Goal: Information Seeking & Learning: Learn about a topic

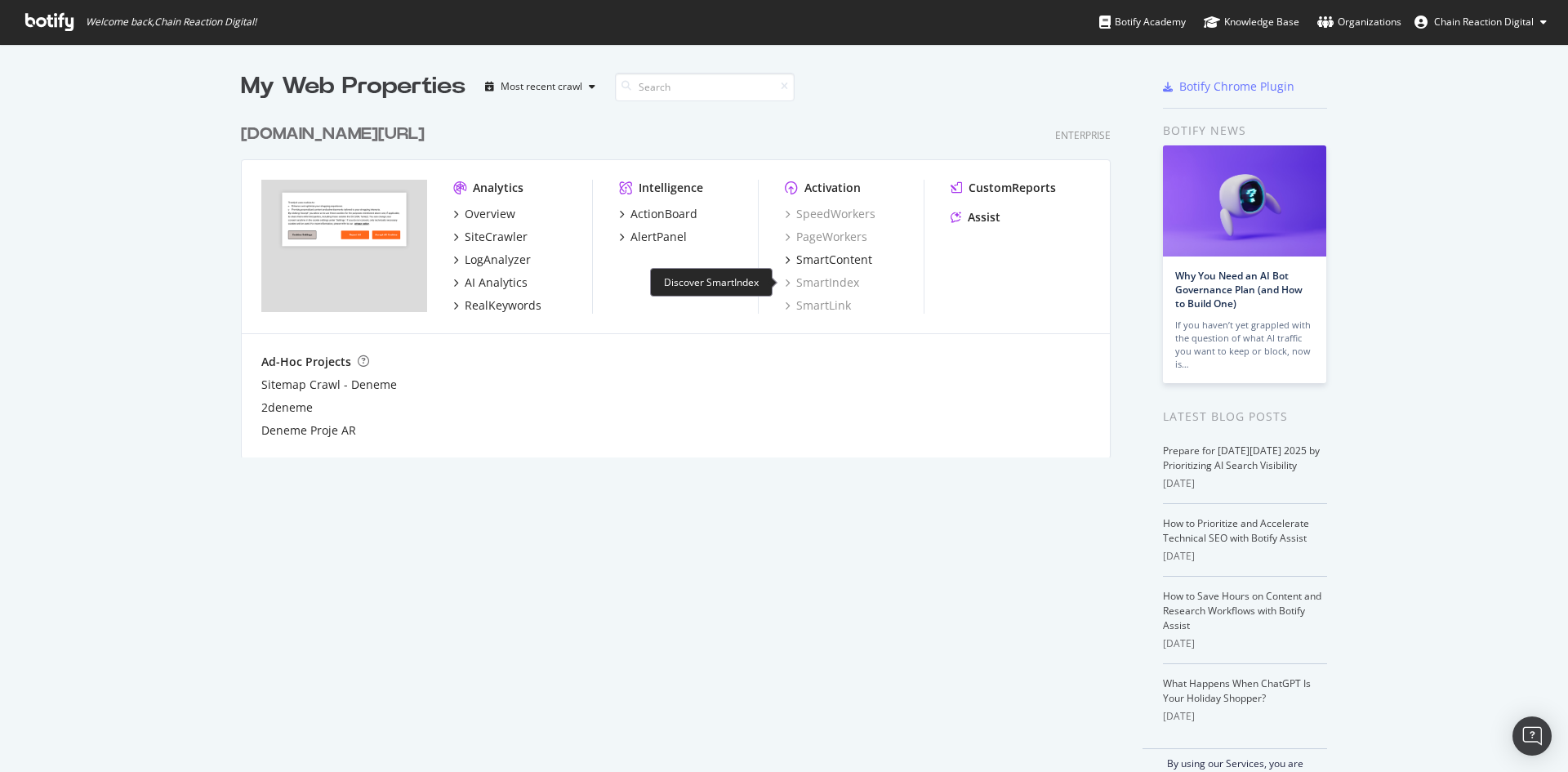
scroll to position [761, 1544]
click at [488, 236] on div "SiteCrawler" at bounding box center [497, 237] width 63 height 16
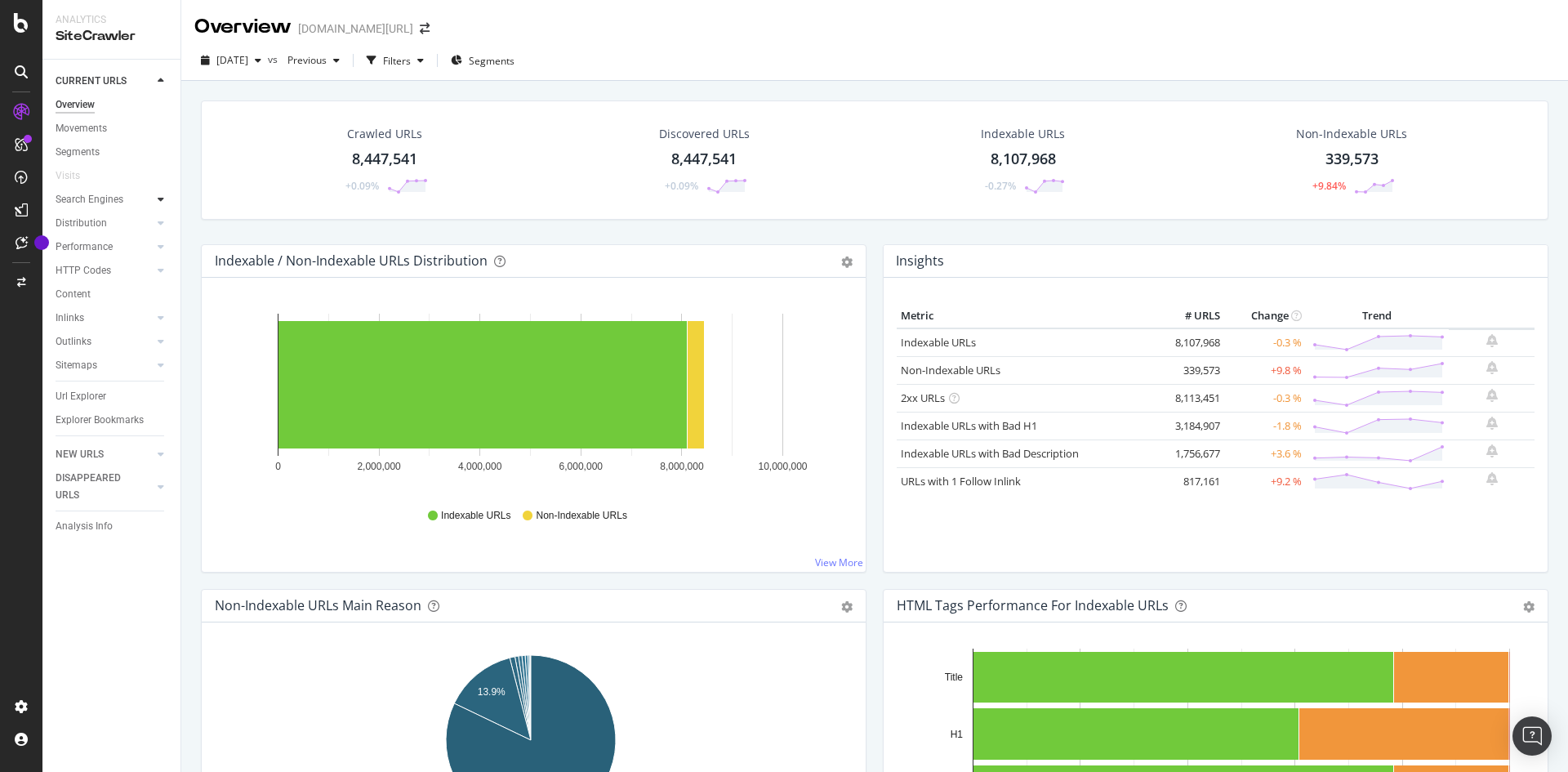
drag, startPoint x: 150, startPoint y: 195, endPoint x: 161, endPoint y: 200, distance: 12.1
click at [150, 195] on div at bounding box center [145, 199] width 16 height 16
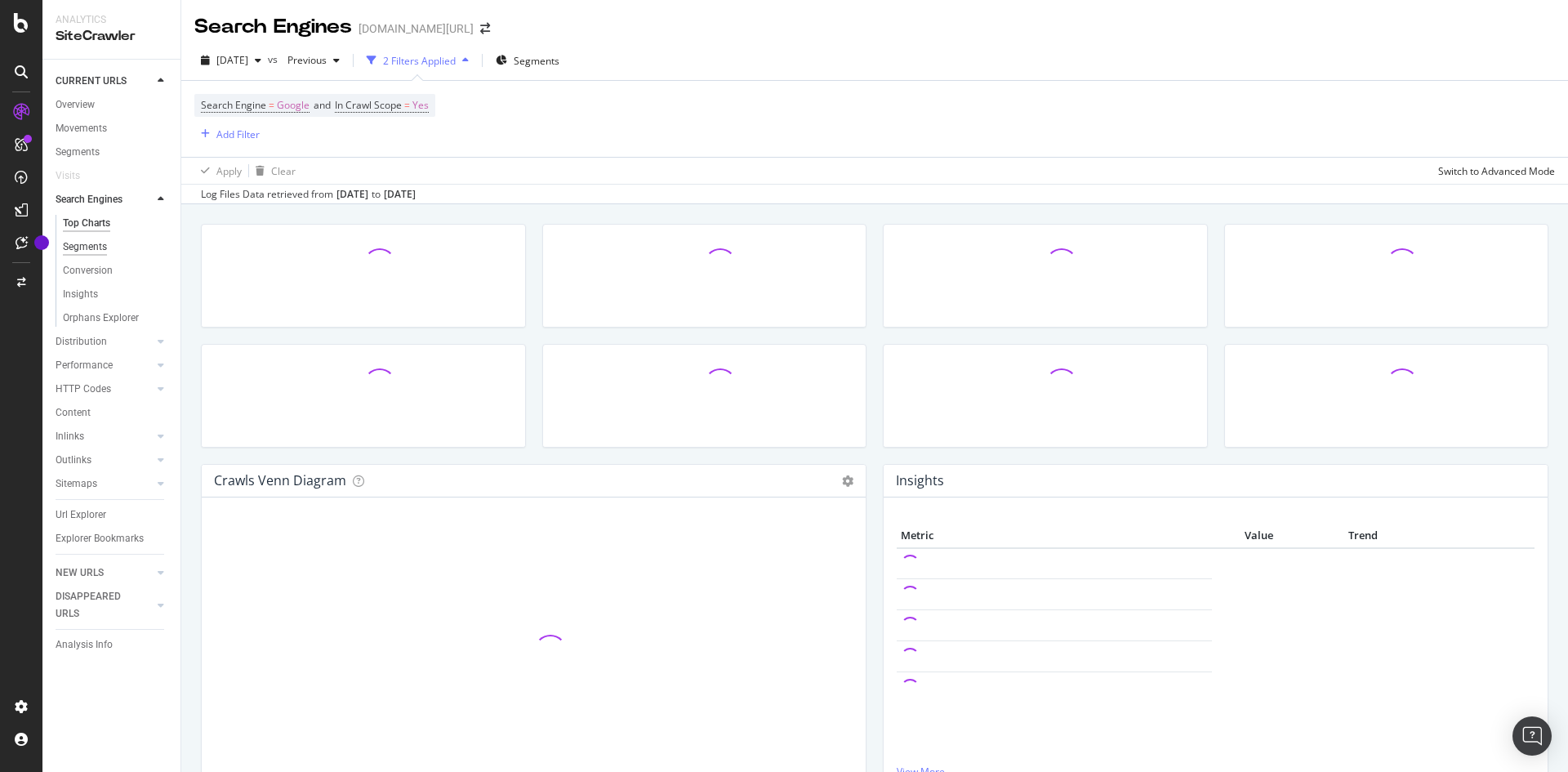
click at [92, 251] on div "Segments" at bounding box center [85, 247] width 44 height 17
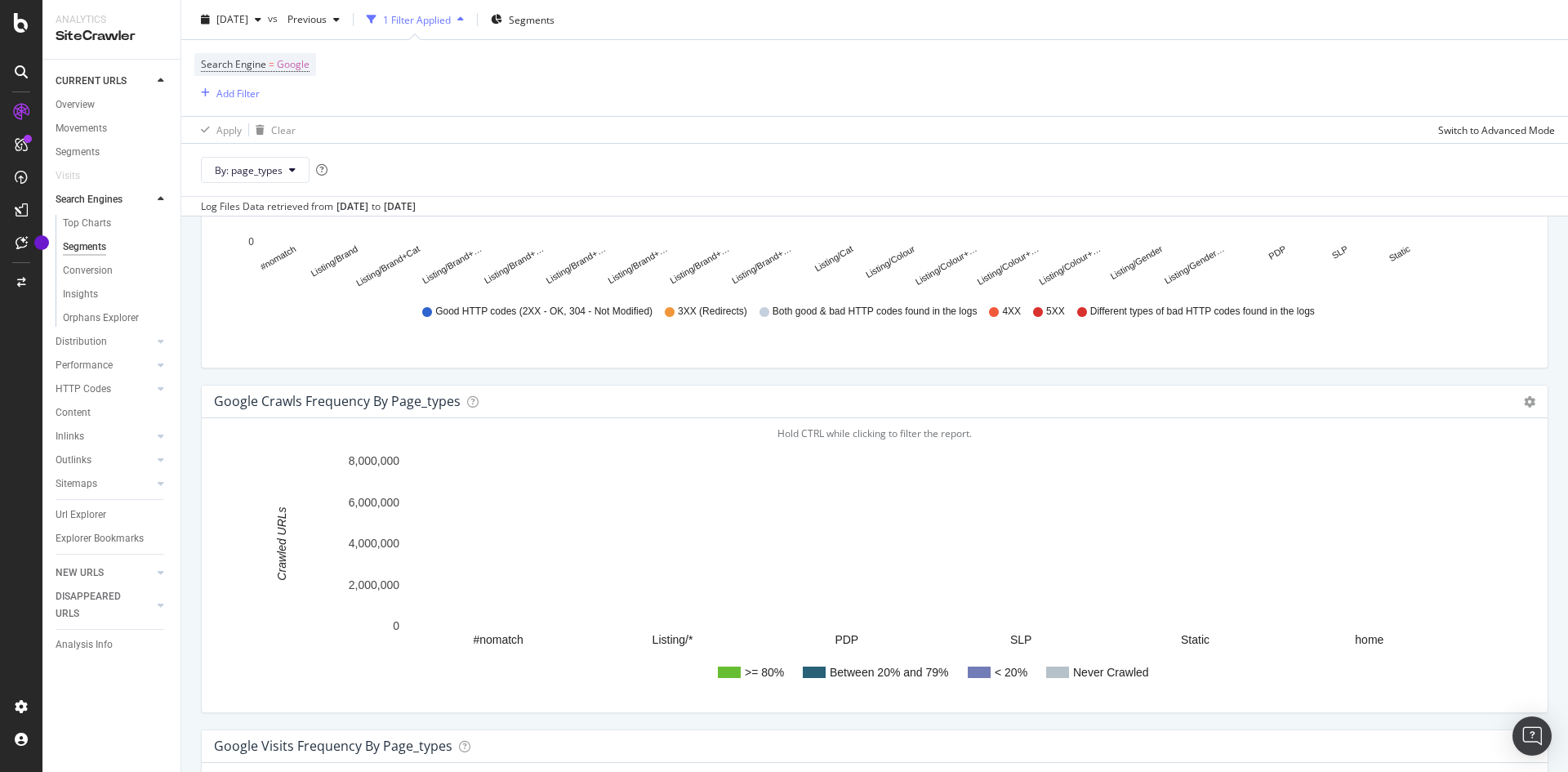
scroll to position [2322, 0]
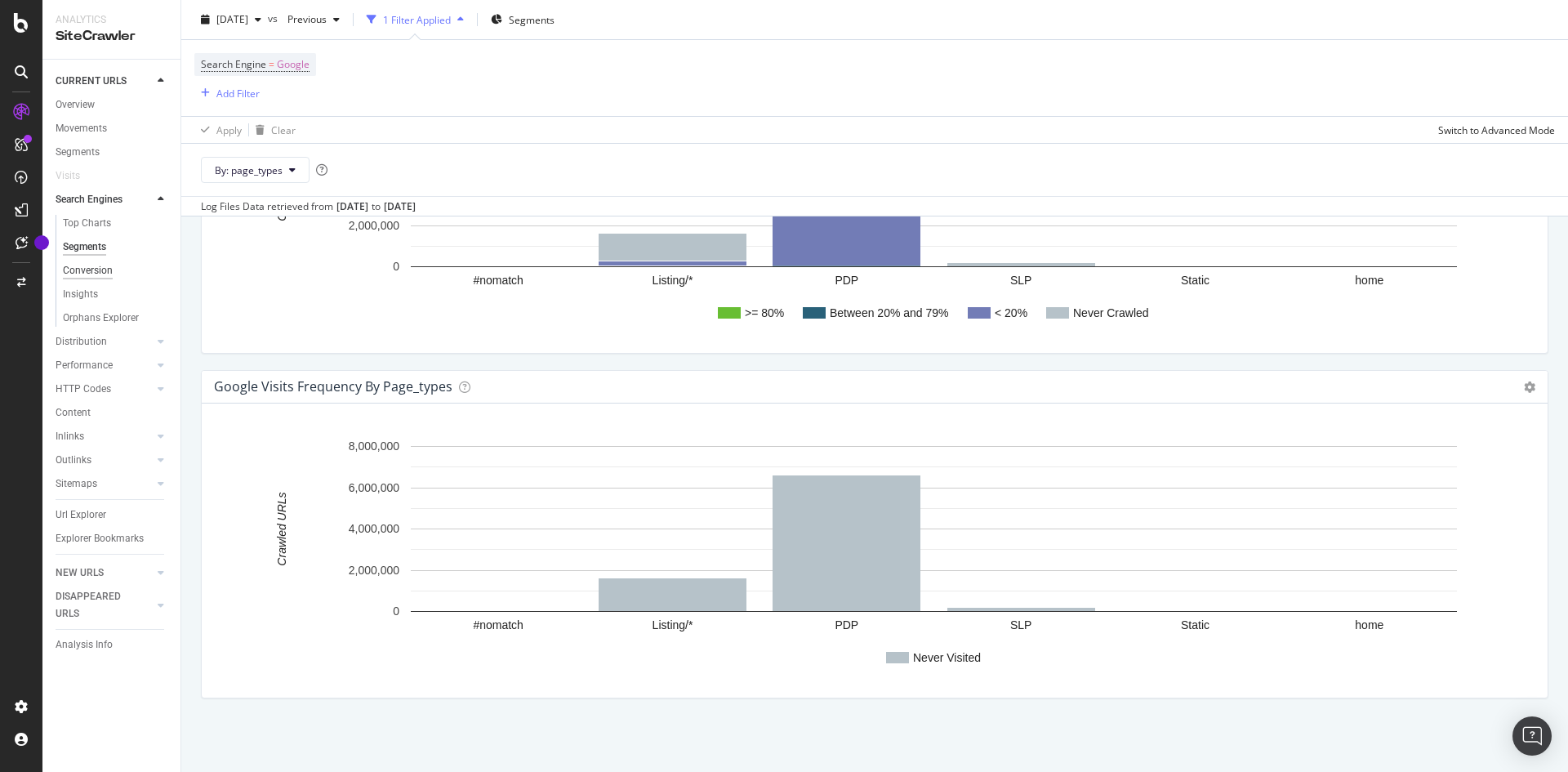
click at [76, 270] on div "Conversion" at bounding box center [88, 271] width 50 height 17
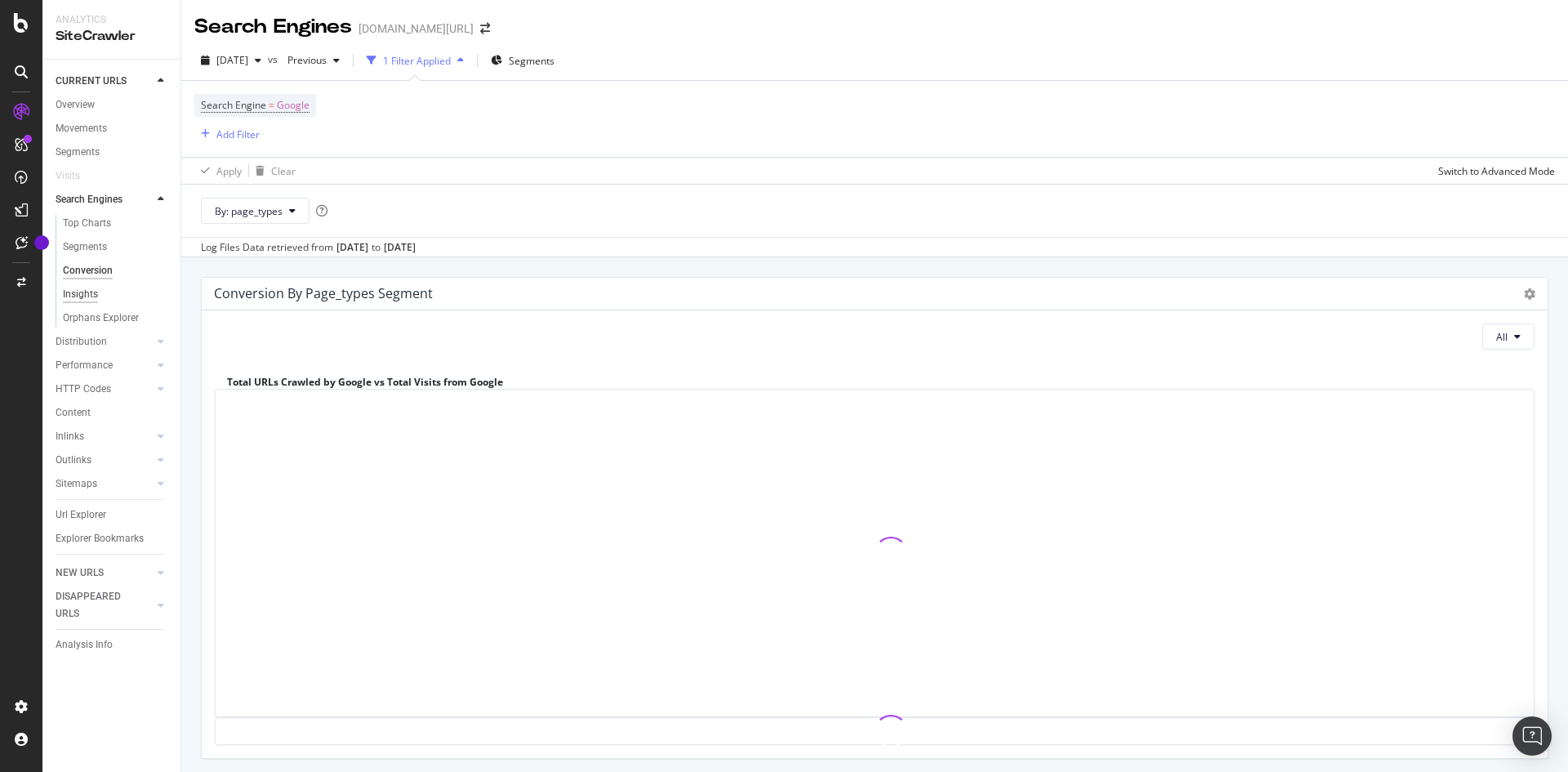
click at [75, 302] on div "Insights" at bounding box center [80, 295] width 35 height 17
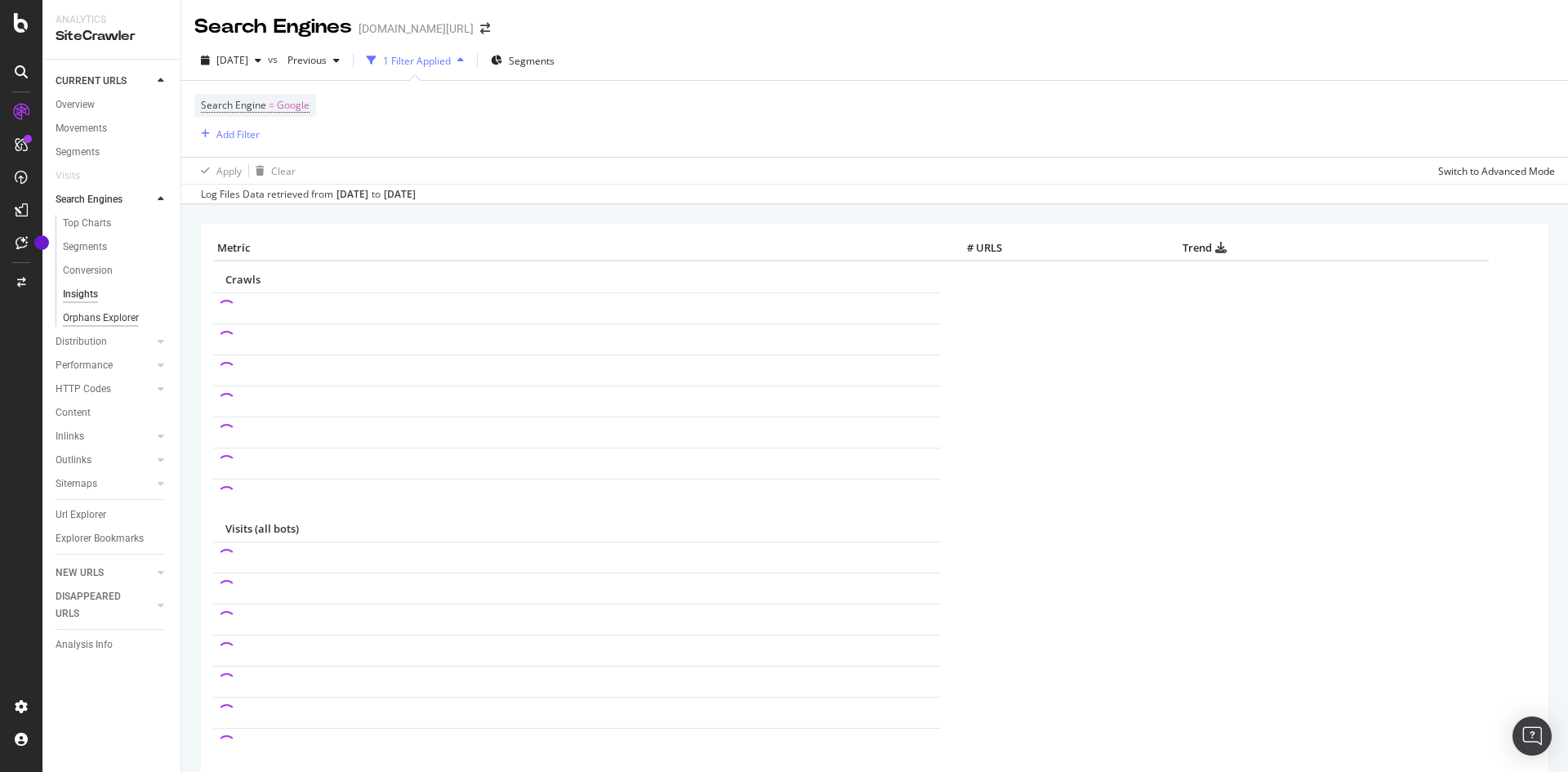
click at [97, 323] on div "Orphans Explorer" at bounding box center [101, 318] width 76 height 17
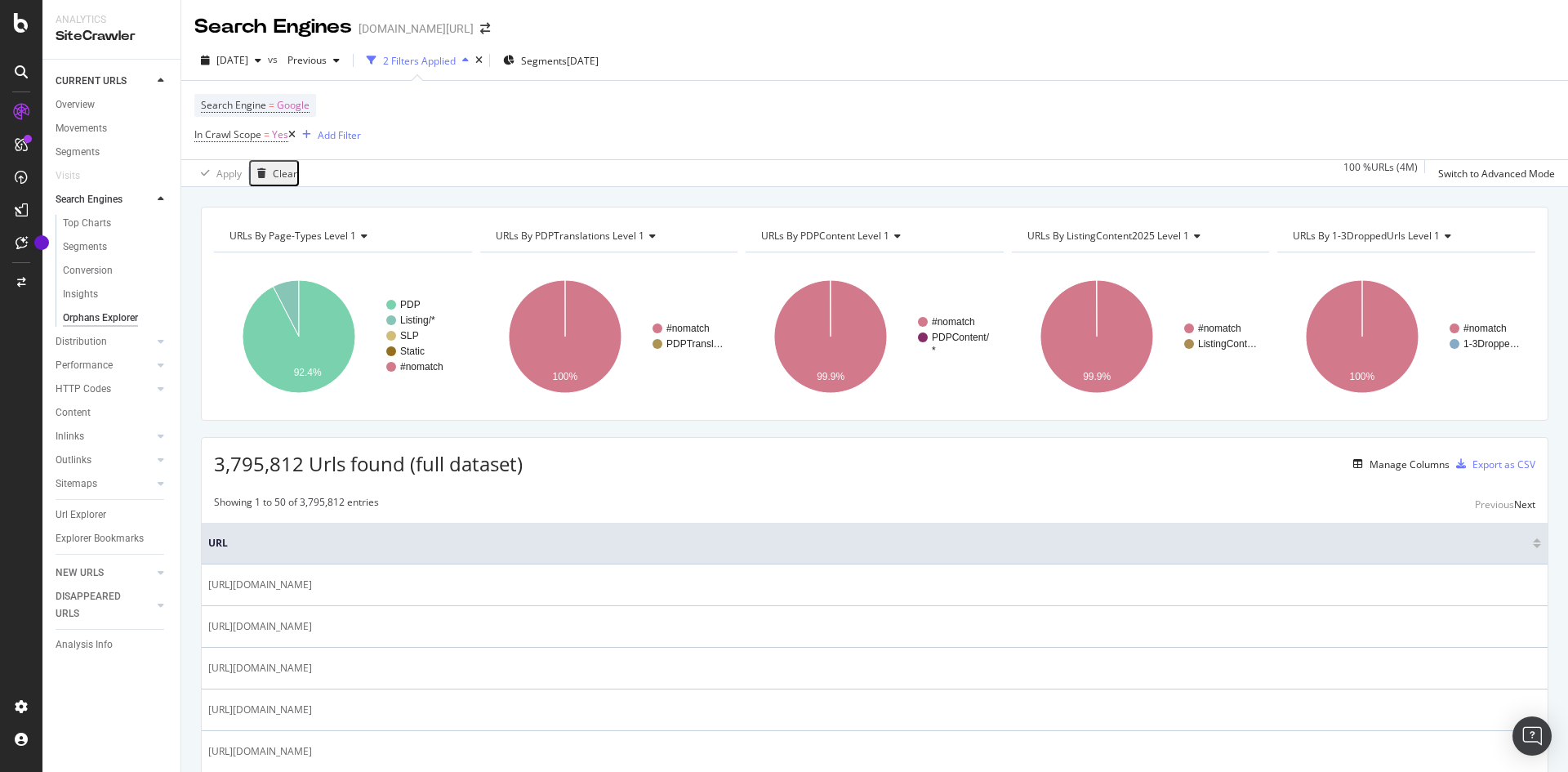
click at [647, 237] on icon at bounding box center [650, 237] width 11 height 10
click at [621, 131] on div "Search Engine = Google In Crawl Scope = Yes Add Filter" at bounding box center [875, 120] width 1361 height 79
click at [248, 64] on span "[DATE]" at bounding box center [232, 59] width 32 height 14
click at [750, 102] on div "Search Engine = Google In Crawl Scope = Yes Add Filter" at bounding box center [875, 120] width 1361 height 79
click at [164, 438] on icon at bounding box center [161, 437] width 7 height 10
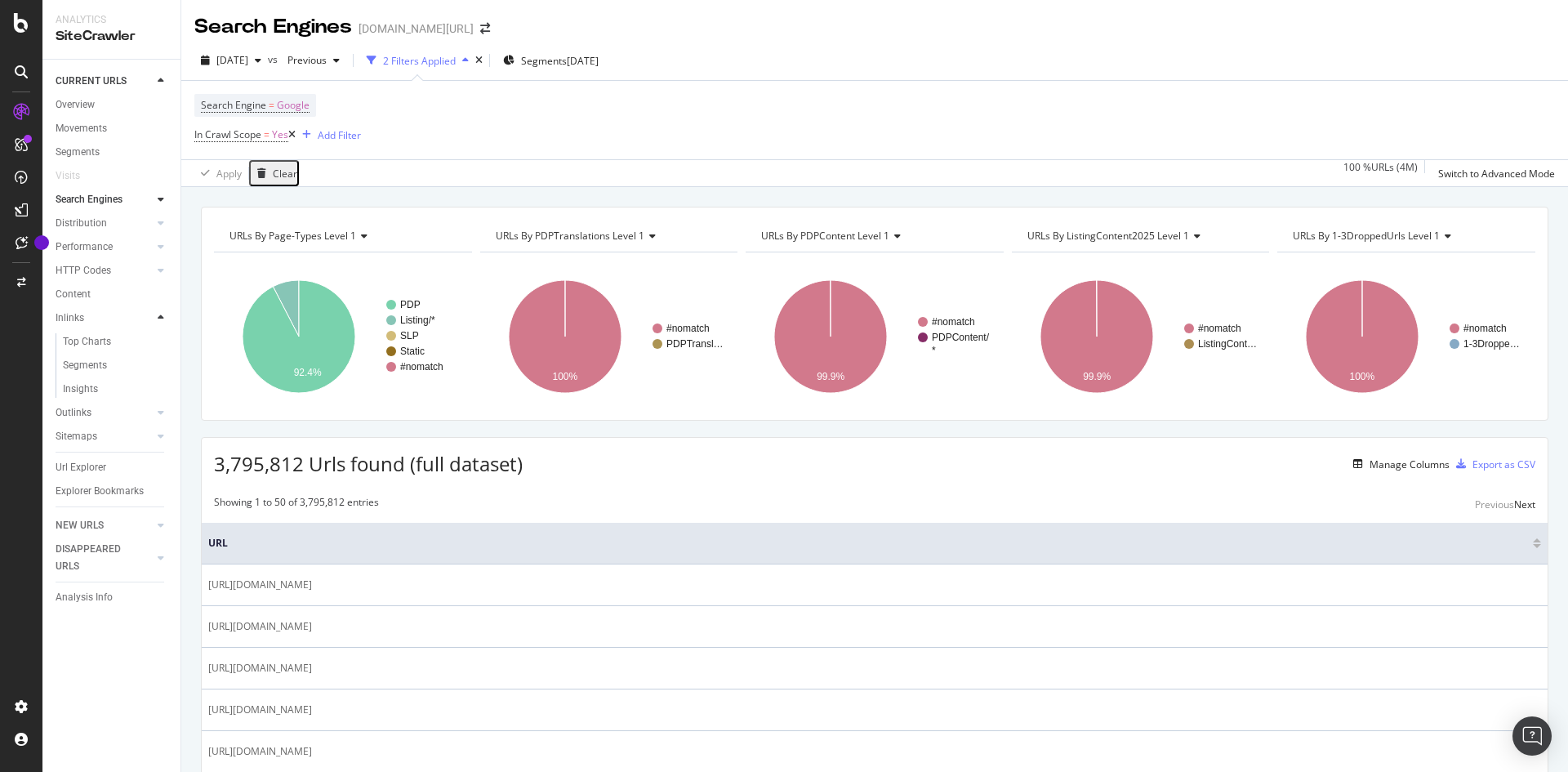
click at [161, 319] on icon at bounding box center [161, 318] width 7 height 10
